Goal: Transaction & Acquisition: Purchase product/service

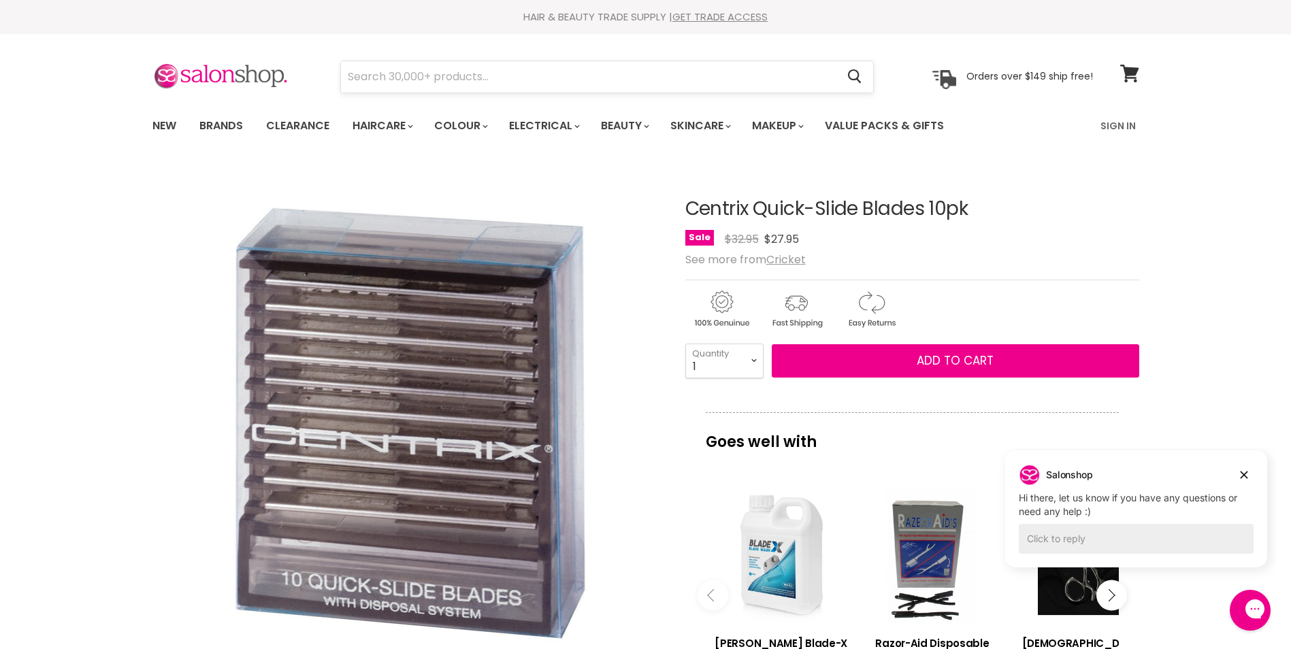
click at [555, 93] on form "Cancel" at bounding box center [607, 77] width 534 height 33
click at [555, 88] on input "Search" at bounding box center [589, 76] width 496 height 31
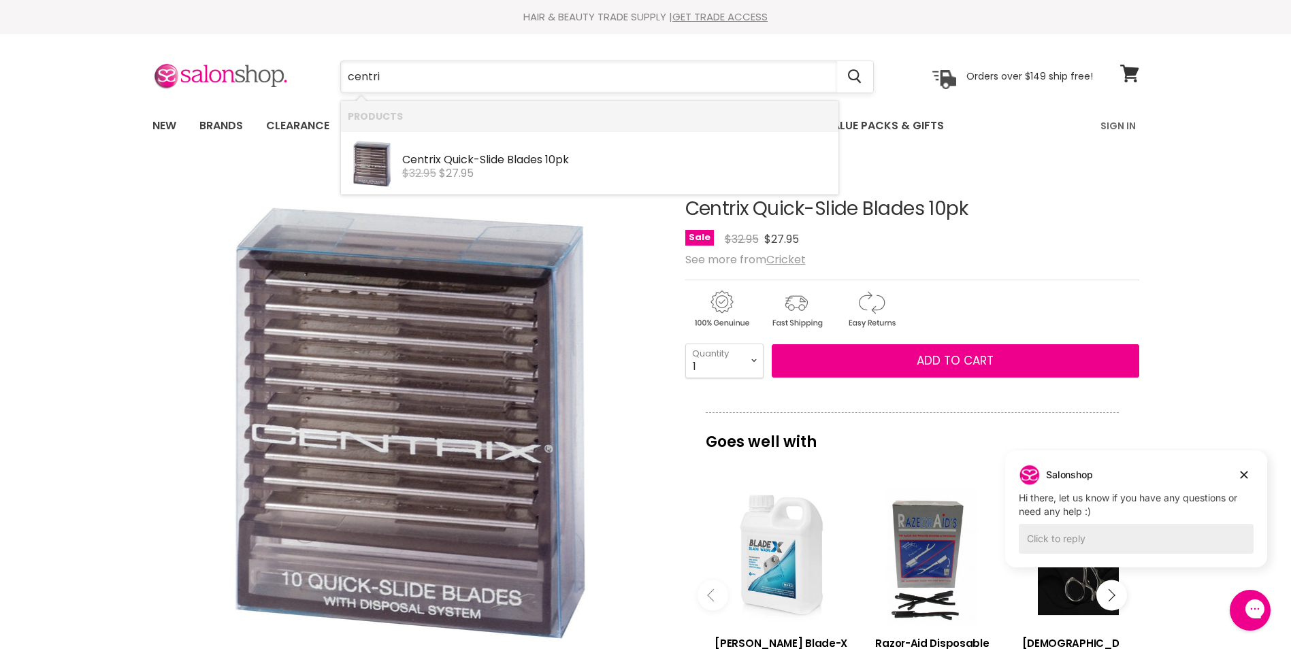
type input "centrix"
